Goal: Task Accomplishment & Management: Manage account settings

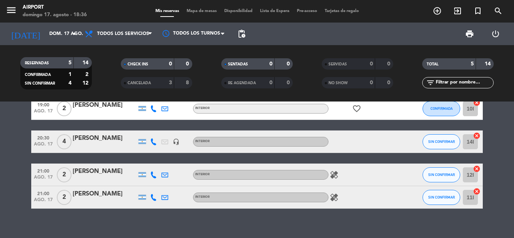
scroll to position [53, 0]
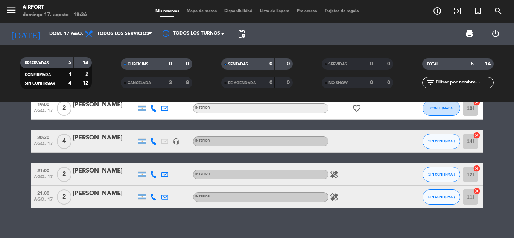
click at [153, 175] on icon at bounding box center [153, 174] width 7 height 7
click at [154, 198] on icon at bounding box center [153, 197] width 7 height 7
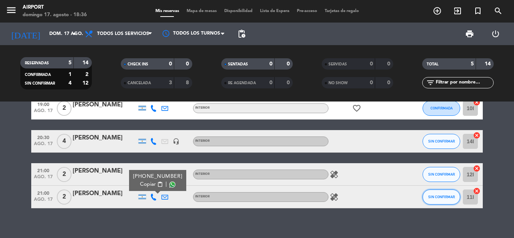
click at [430, 197] on span "SIN CONFIRMAR" at bounding box center [441, 197] width 27 height 4
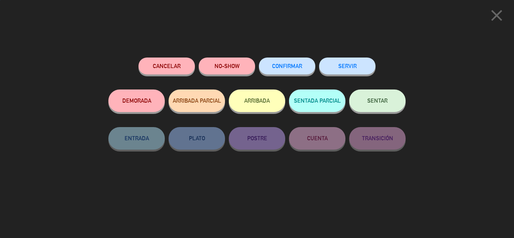
click at [293, 67] on span "CONFIRMAR" at bounding box center [287, 66] width 30 height 6
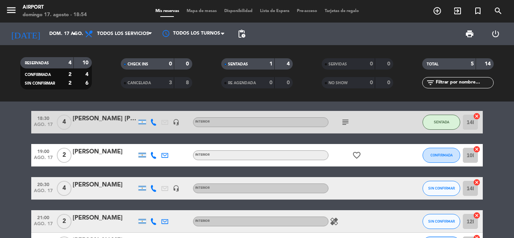
scroll to position [6, 0]
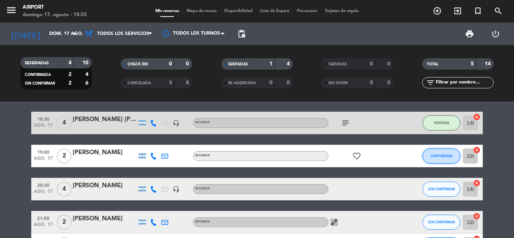
click at [442, 155] on span "CONFIRMADA" at bounding box center [442, 156] width 22 height 4
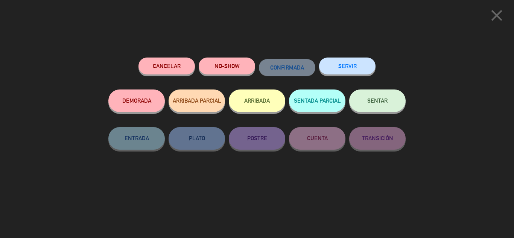
click at [376, 104] on span "SENTAR" at bounding box center [377, 101] width 20 height 6
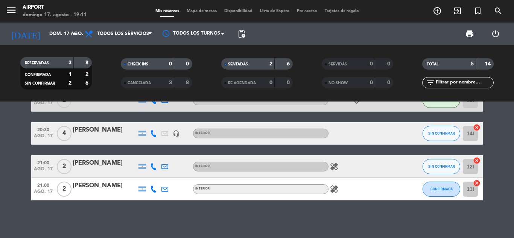
scroll to position [0, 0]
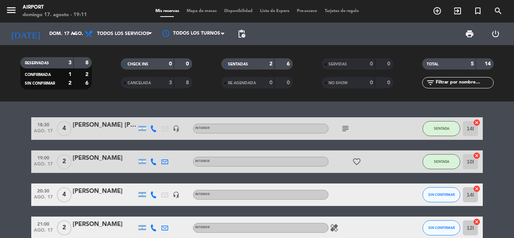
click at [239, 11] on span "Disponibilidad" at bounding box center [239, 11] width 36 height 4
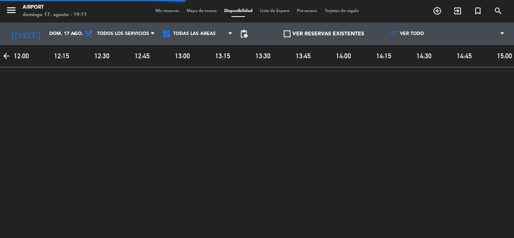
scroll to position [0, 1103]
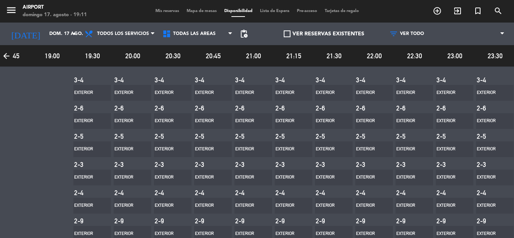
click at [158, 11] on span "Mis reservas" at bounding box center [167, 11] width 31 height 4
